Goal: Feedback & Contribution: Contribute content

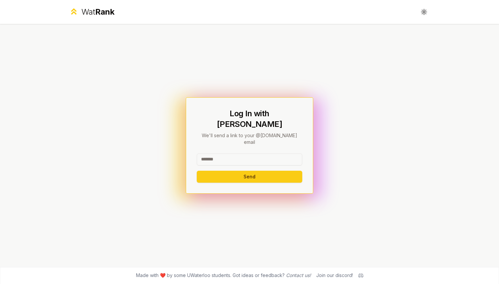
click at [214, 153] on input at bounding box center [250, 159] width 106 height 12
type input "*****"
click at [211, 171] on button "Send" at bounding box center [250, 177] width 106 height 12
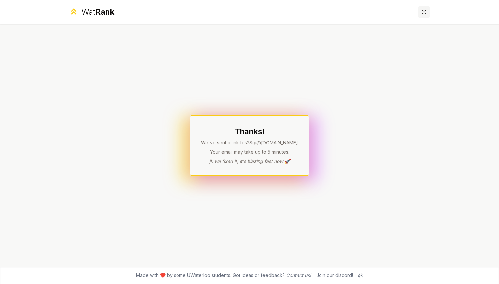
click at [427, 12] on icon at bounding box center [426, 12] width 1 height 0
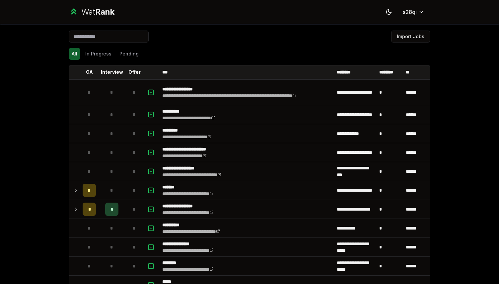
scroll to position [13, 0]
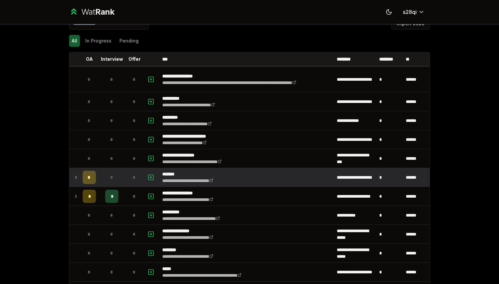
click at [76, 179] on icon at bounding box center [75, 177] width 5 height 8
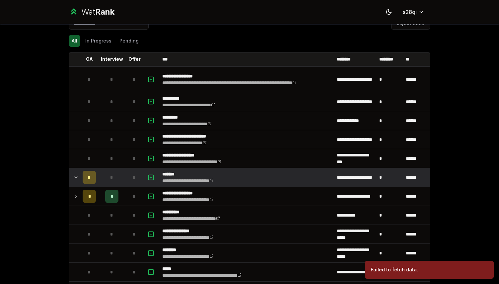
click at [76, 179] on icon at bounding box center [75, 177] width 5 height 8
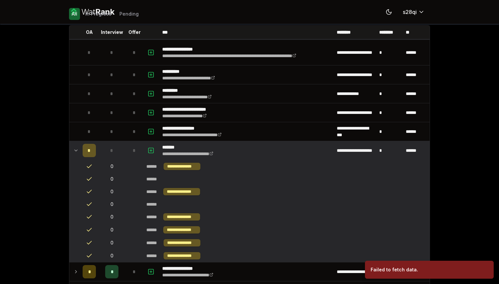
scroll to position [47, 0]
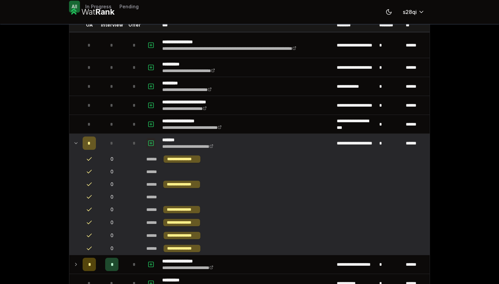
click at [150, 140] on icon "button" at bounding box center [151, 143] width 7 height 8
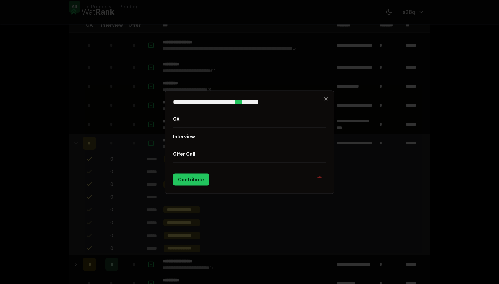
click at [190, 120] on button "OA" at bounding box center [249, 118] width 153 height 17
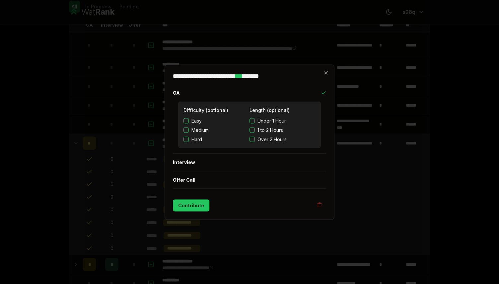
click at [268, 130] on span "1 to 2 Hours" at bounding box center [271, 130] width 26 height 7
click at [255, 130] on button "1 to 2 Hours" at bounding box center [252, 129] width 5 height 5
click at [195, 206] on button "Contribute" at bounding box center [191, 205] width 37 height 12
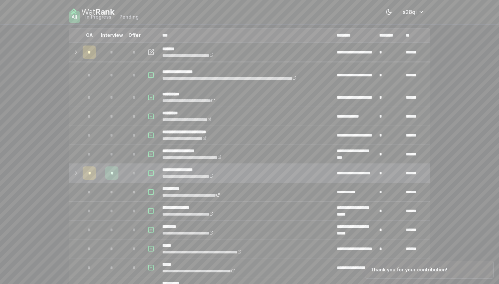
scroll to position [43, 0]
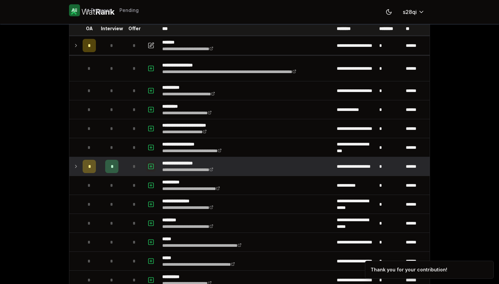
click at [153, 168] on rect "button" at bounding box center [151, 166] width 5 height 5
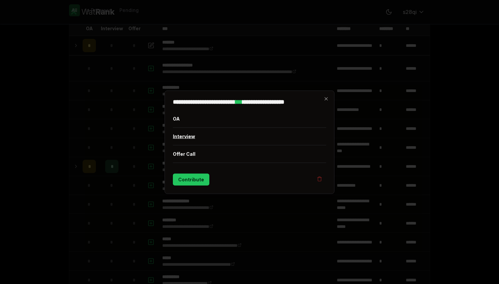
click at [192, 136] on button "Interview" at bounding box center [249, 136] width 153 height 17
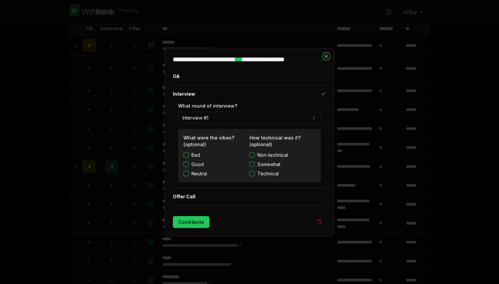
click at [325, 57] on icon "button" at bounding box center [326, 55] width 5 height 5
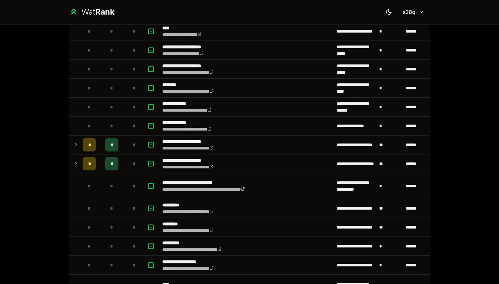
scroll to position [603, 0]
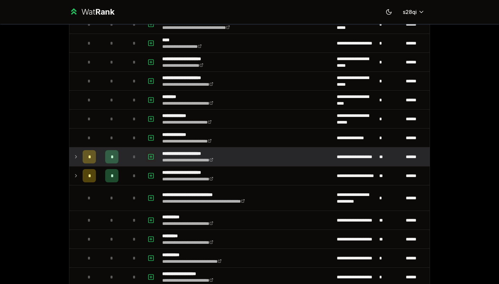
click at [151, 159] on icon "button" at bounding box center [151, 157] width 7 height 8
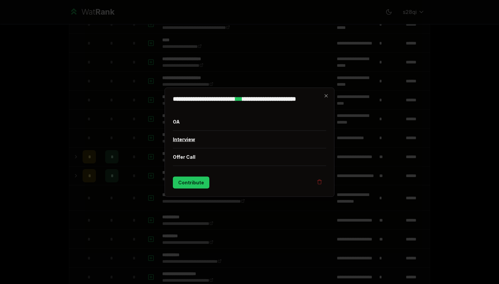
click at [182, 141] on button "Interview" at bounding box center [249, 138] width 153 height 17
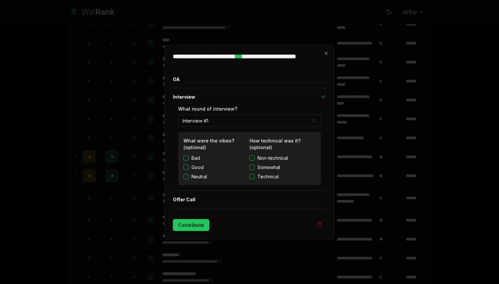
click at [321, 54] on h2 "**********" at bounding box center [249, 59] width 153 height 12
click at [325, 54] on icon "button" at bounding box center [326, 52] width 3 height 3
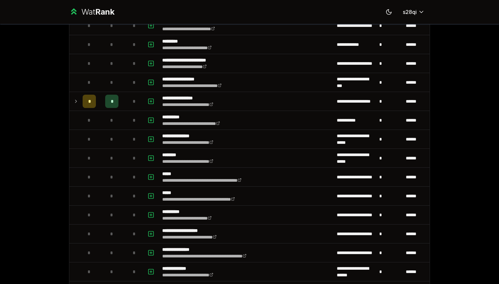
scroll to position [0, 0]
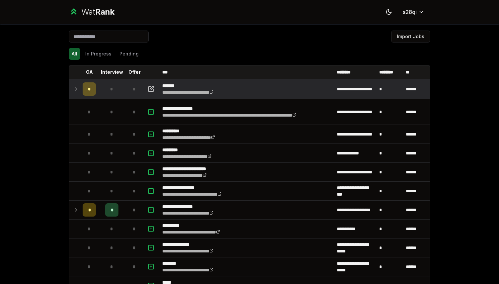
click at [74, 91] on icon at bounding box center [75, 89] width 5 height 8
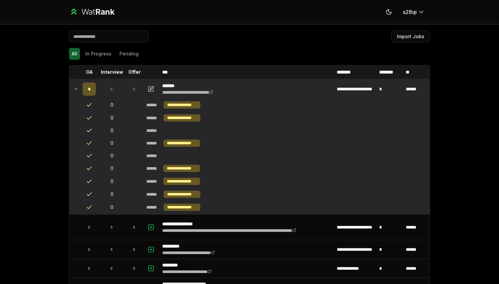
click at [75, 88] on icon at bounding box center [75, 89] width 5 height 8
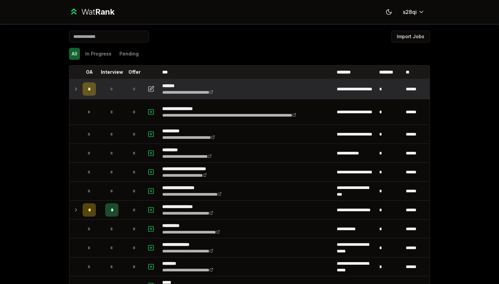
click at [75, 88] on icon at bounding box center [75, 89] width 5 height 8
